Goal: Task Accomplishment & Management: Use online tool/utility

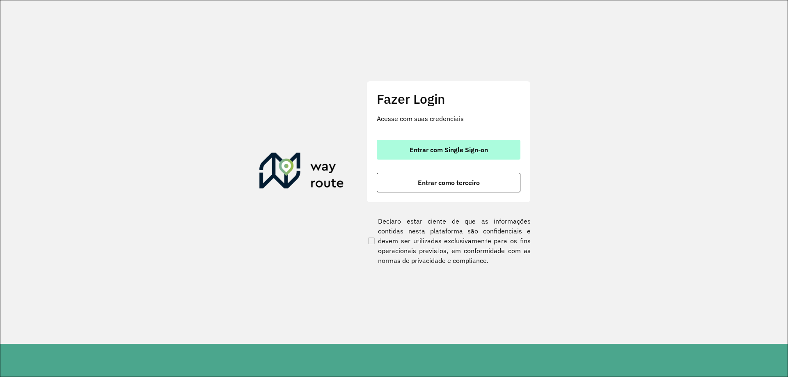
click at [429, 156] on button "Entrar com Single Sign-on" at bounding box center [449, 150] width 144 height 20
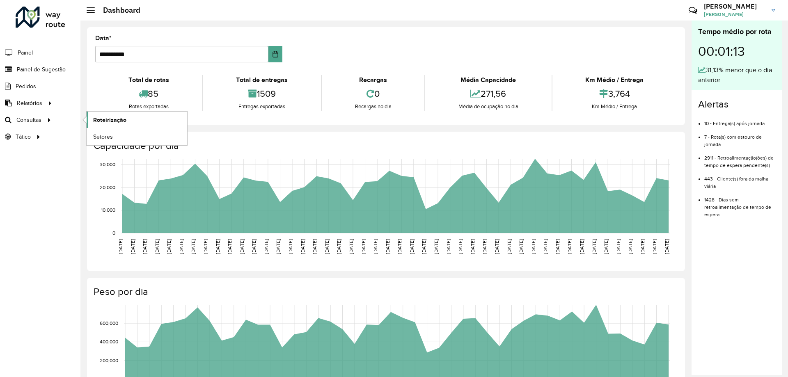
click at [96, 120] on span "Roteirização" at bounding box center [109, 120] width 33 height 9
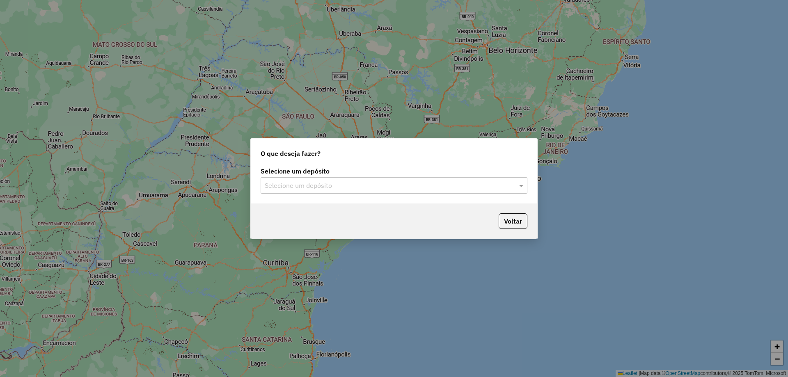
click at [296, 183] on input "text" at bounding box center [386, 186] width 242 height 10
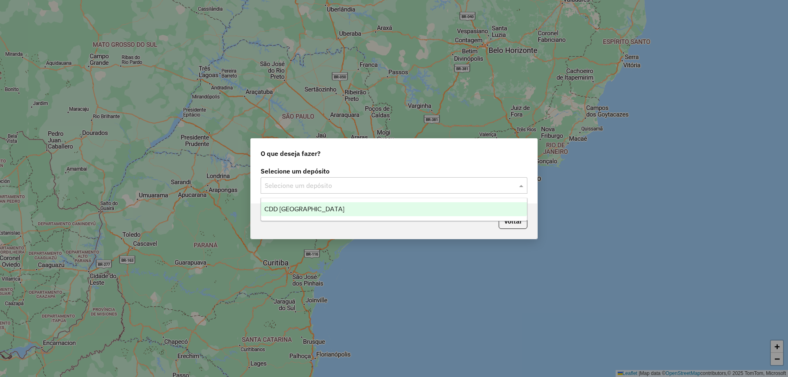
click at [279, 211] on span "CDD [GEOGRAPHIC_DATA]" at bounding box center [304, 209] width 80 height 7
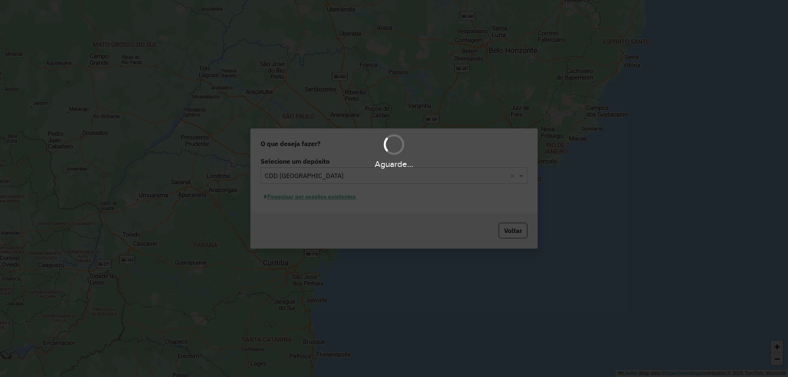
click at [282, 197] on div "Aguarde..." at bounding box center [394, 188] width 788 height 377
click at [283, 197] on div "Aguarde..." at bounding box center [394, 188] width 788 height 377
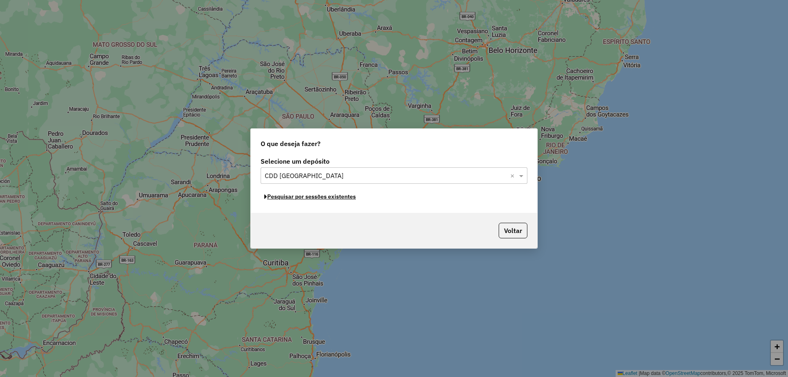
click at [283, 197] on button "Pesquisar por sessões existentes" at bounding box center [310, 196] width 99 height 13
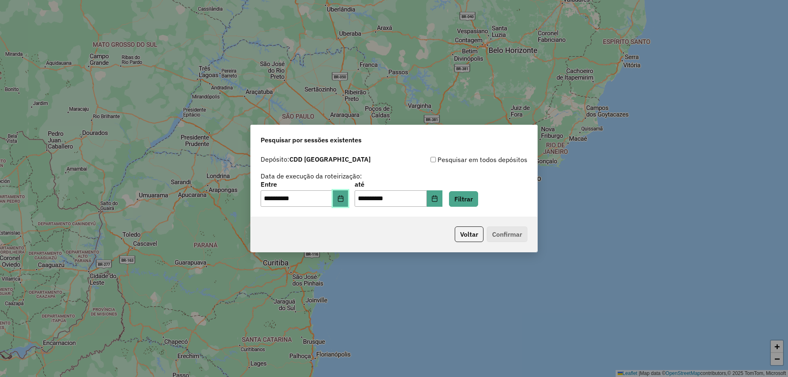
click at [341, 199] on button "Choose Date" at bounding box center [341, 198] width 16 height 16
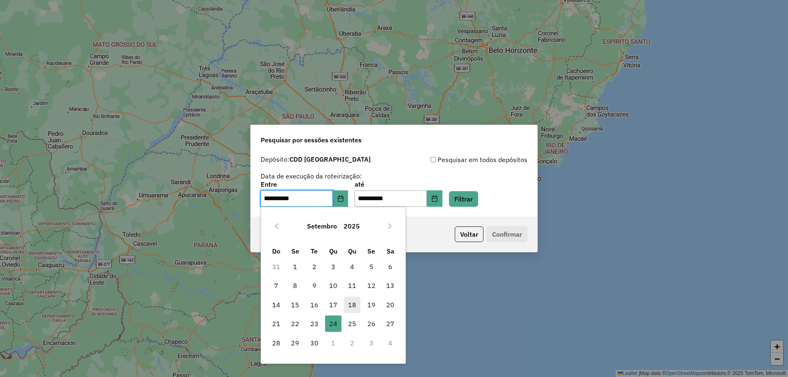
click at [354, 303] on span "18" at bounding box center [352, 305] width 16 height 16
type input "**********"
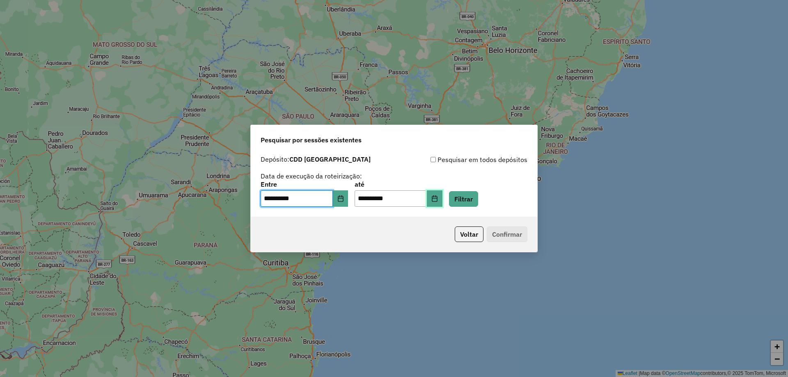
click at [437, 202] on icon "Choose Date" at bounding box center [434, 198] width 5 height 7
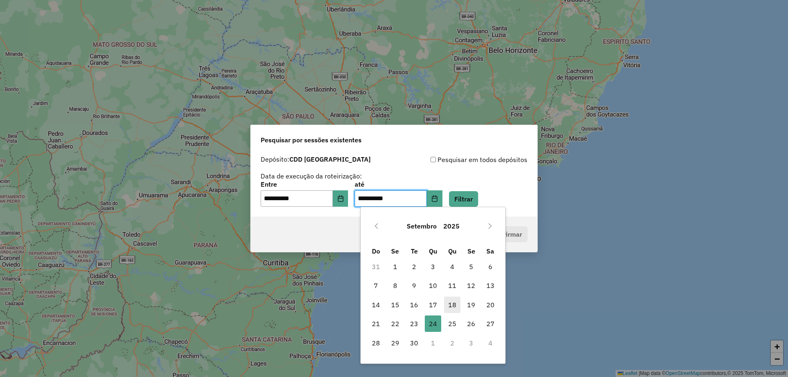
click at [447, 304] on span "18" at bounding box center [452, 305] width 16 height 16
type input "**********"
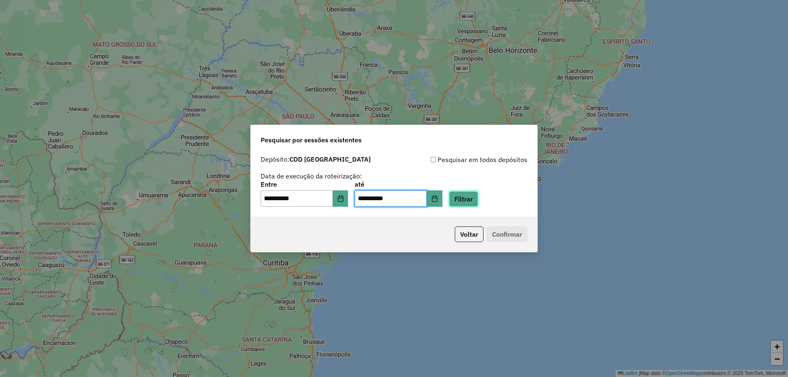
click at [476, 197] on button "Filtrar" at bounding box center [463, 199] width 29 height 16
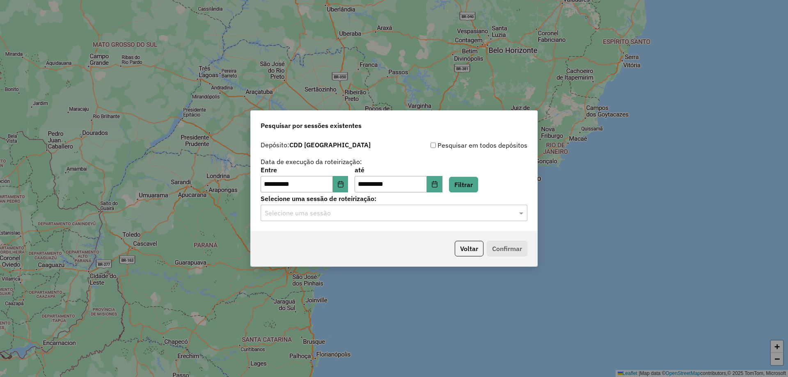
click at [320, 210] on input "text" at bounding box center [386, 214] width 242 height 10
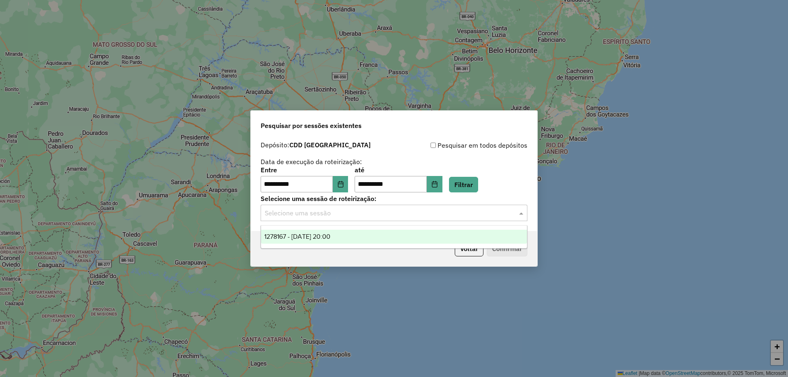
click at [330, 238] on span "1278167 - [DATE] 20:00" at bounding box center [297, 236] width 66 height 7
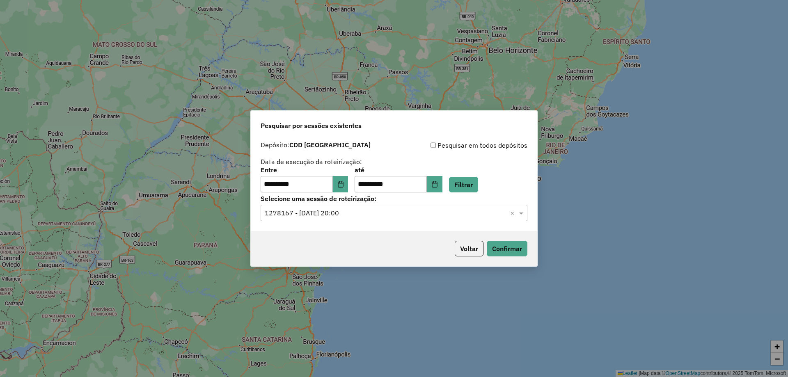
click at [509, 258] on div "Voltar Confirmar" at bounding box center [394, 248] width 286 height 35
click at [506, 246] on button "Confirmar" at bounding box center [507, 249] width 41 height 16
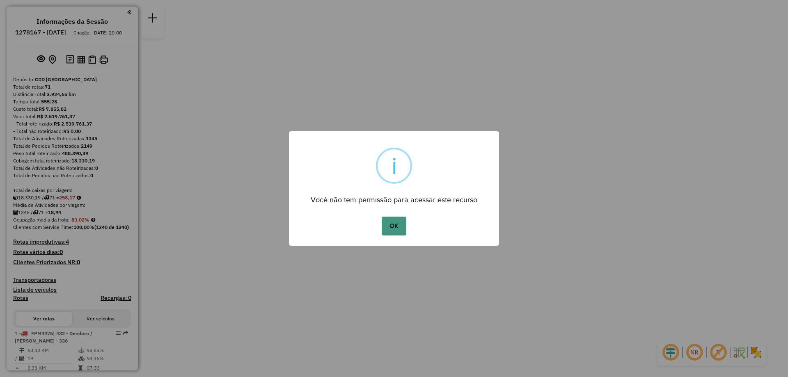
click at [400, 221] on button "OK" at bounding box center [394, 226] width 24 height 19
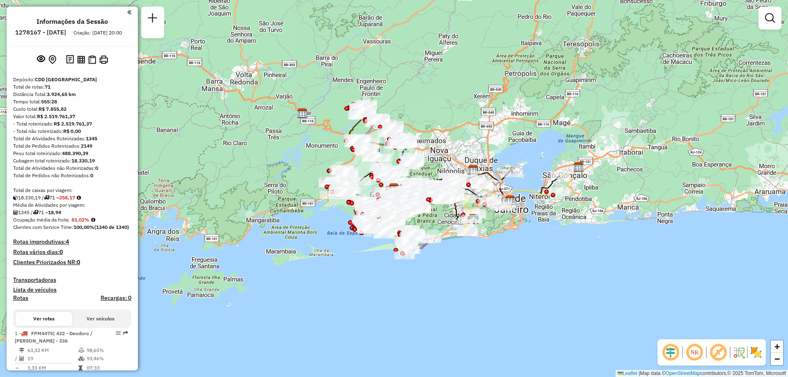
scroll to position [3552, 0]
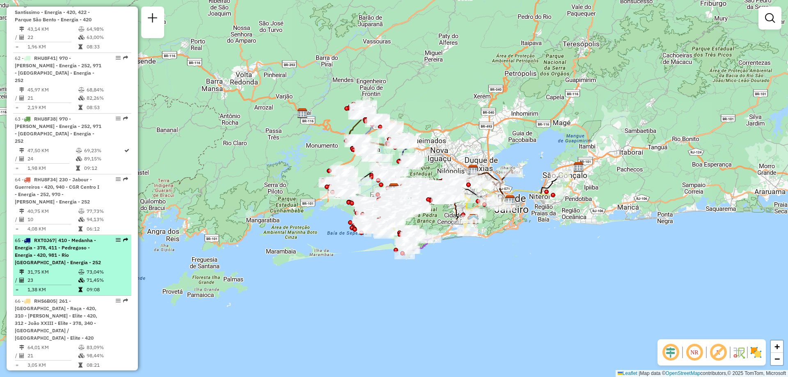
select select "**********"
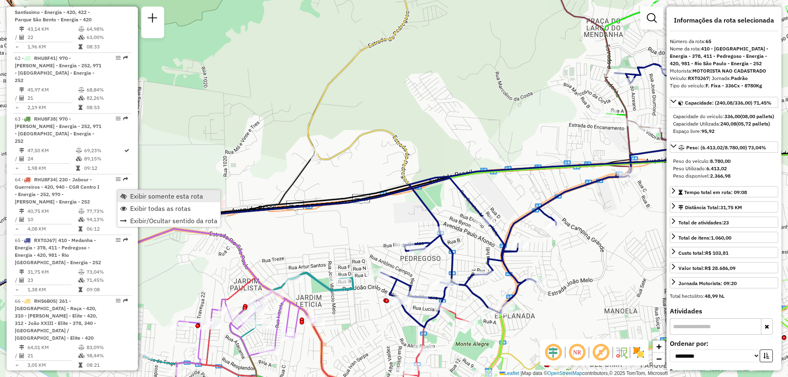
click at [126, 194] on span "Exibir somente esta rota" at bounding box center [123, 196] width 7 height 7
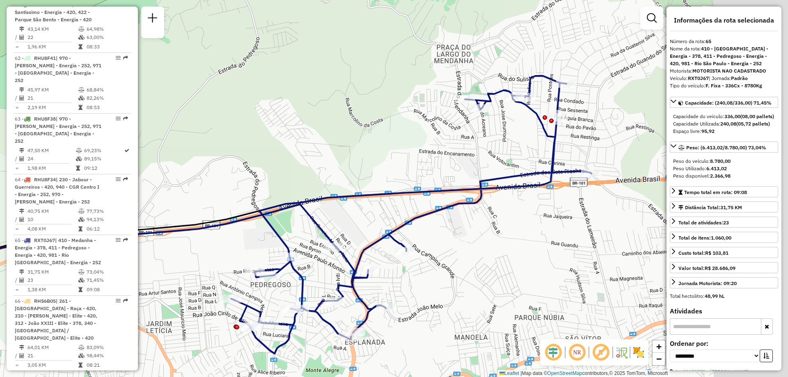
drag, startPoint x: 427, startPoint y: 104, endPoint x: 213, endPoint y: 106, distance: 213.9
click at [215, 108] on div "Janela de atendimento Grade de atendimento Capacidade Transportadoras Veículos …" at bounding box center [394, 188] width 788 height 377
